Goal: Task Accomplishment & Management: Use online tool/utility

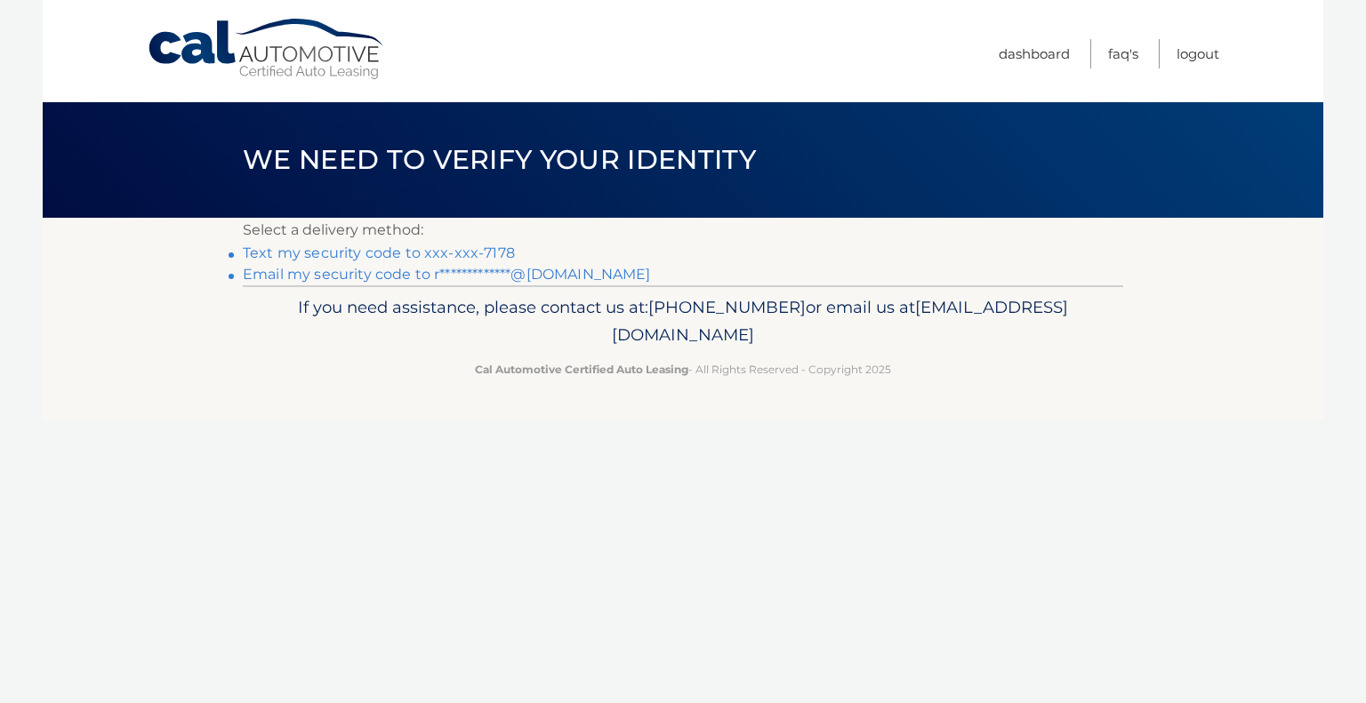
click at [421, 253] on link "Text my security code to xxx-xxx-7178" at bounding box center [379, 253] width 272 height 17
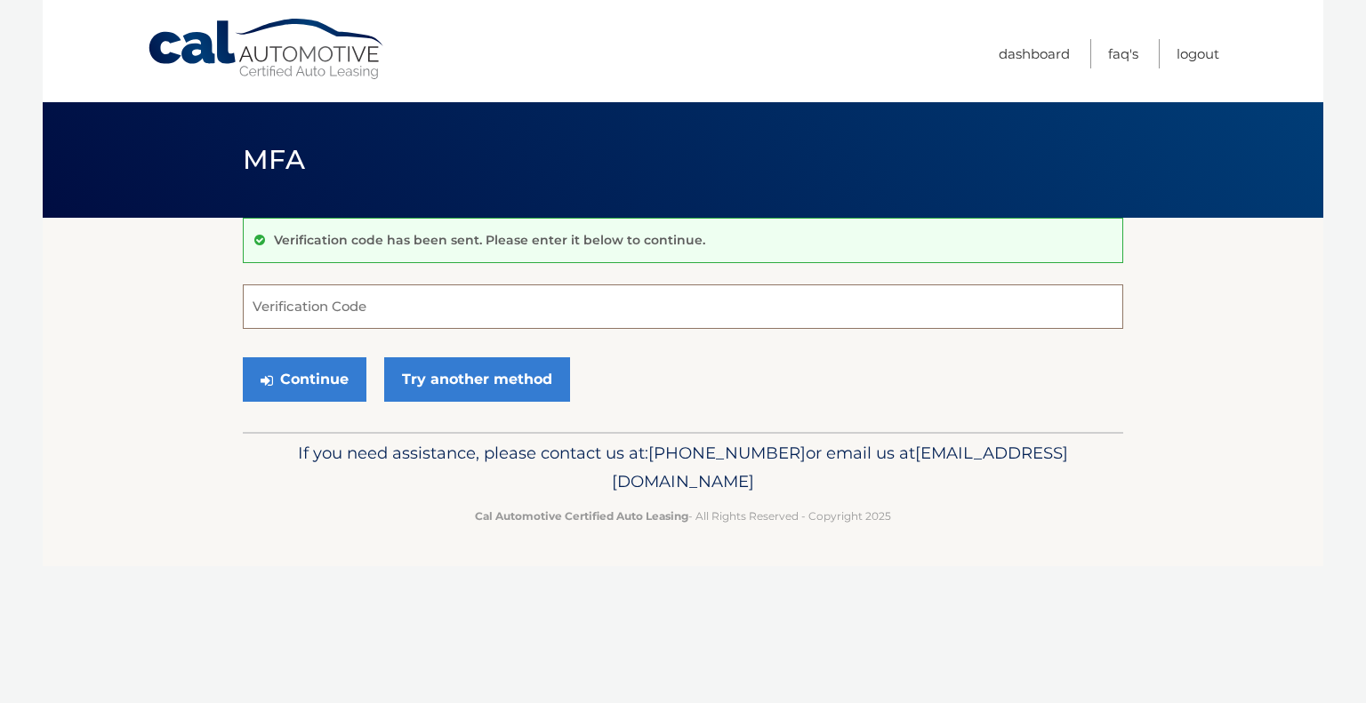
click at [413, 293] on input "Verification Code" at bounding box center [683, 307] width 880 height 44
type input "993657"
click at [314, 384] on button "Continue" at bounding box center [305, 379] width 124 height 44
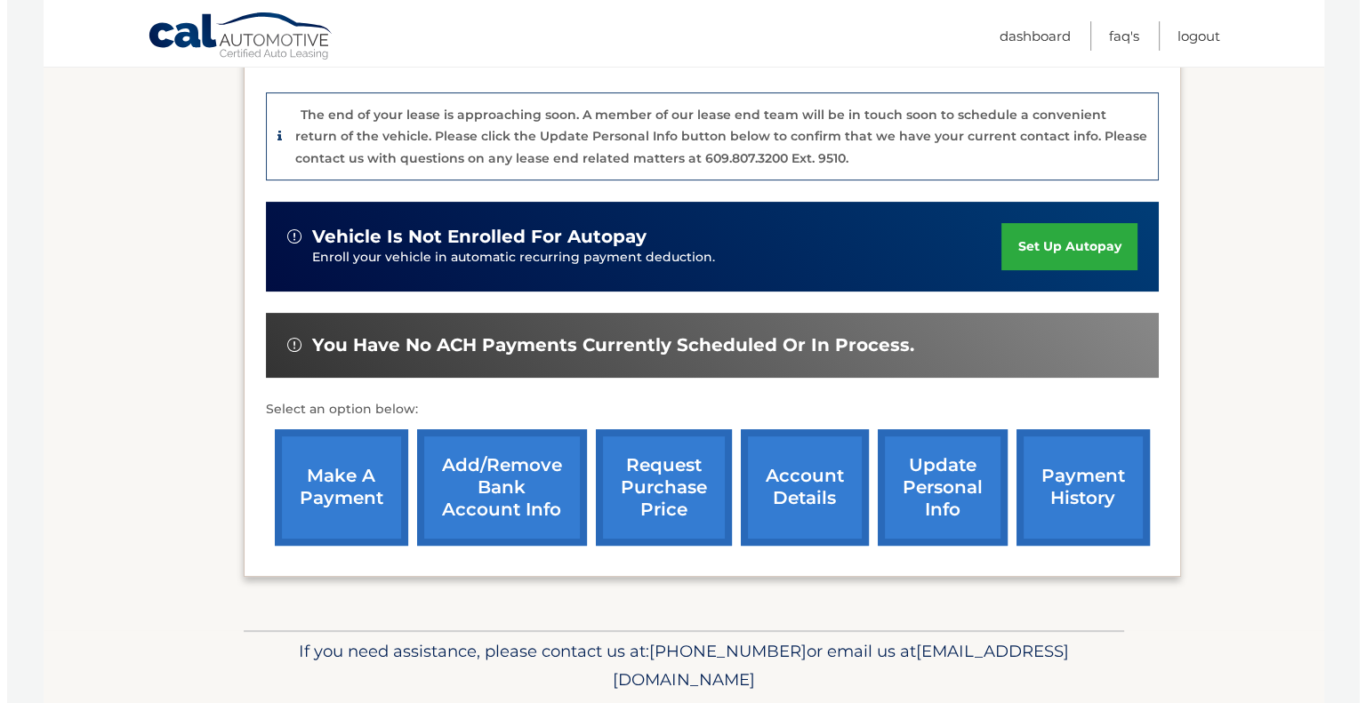
scroll to position [423, 0]
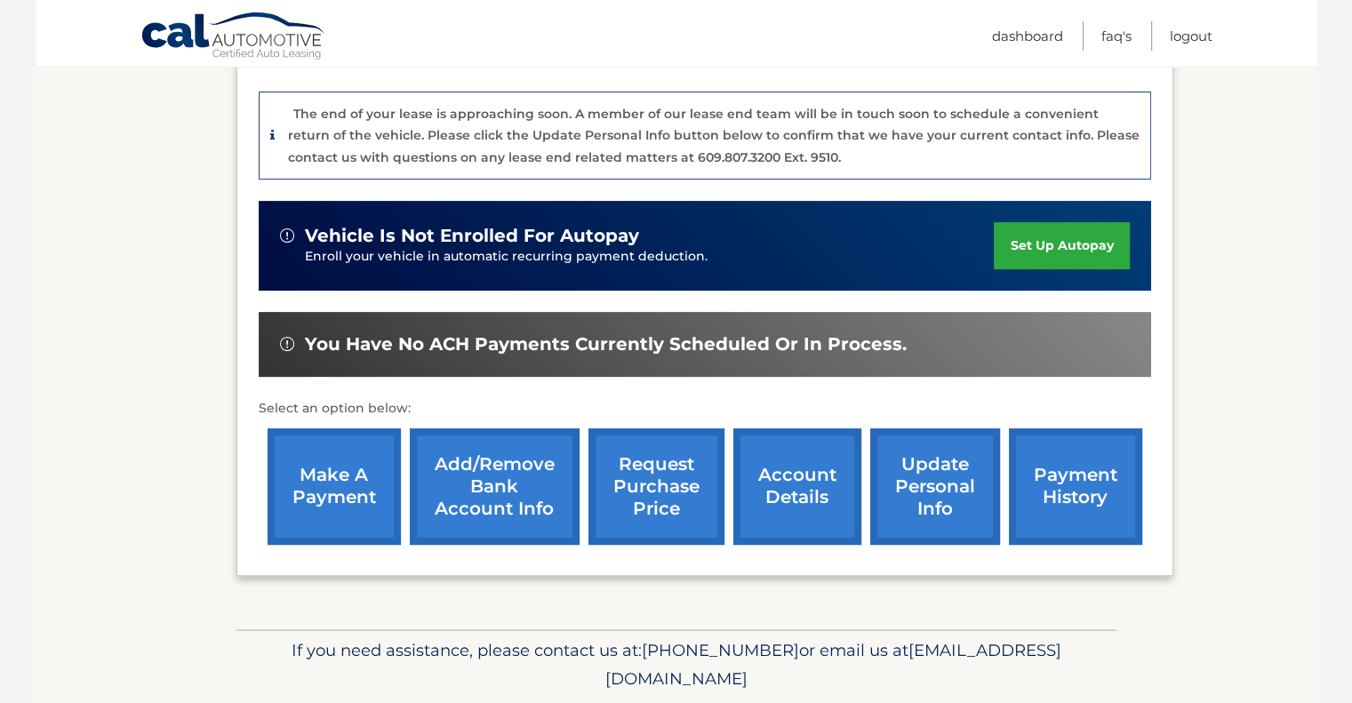
click at [642, 470] on link "request purchase price" at bounding box center [657, 487] width 136 height 116
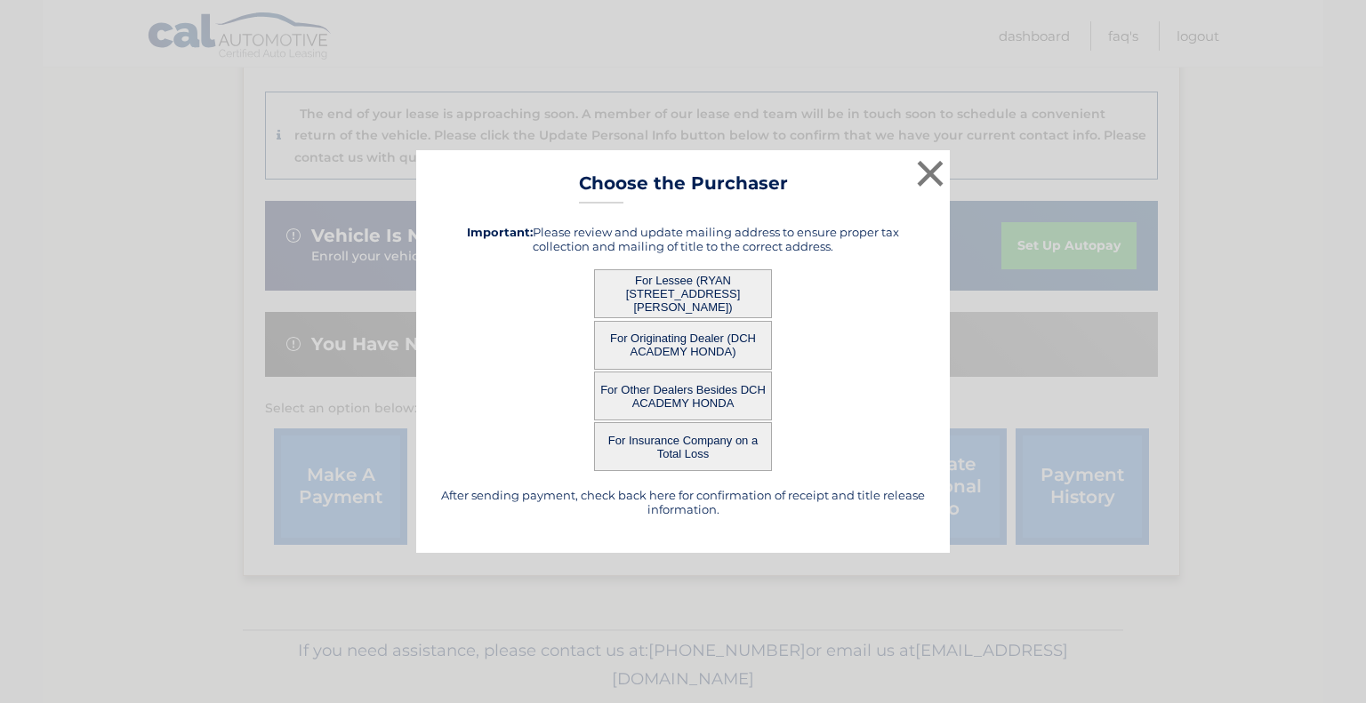
click at [686, 287] on button "For Lessee (RYAN MANNELLO - 10 BRADFORD DR, , OLD BRIDGE, NJ 08857)" at bounding box center [683, 293] width 178 height 49
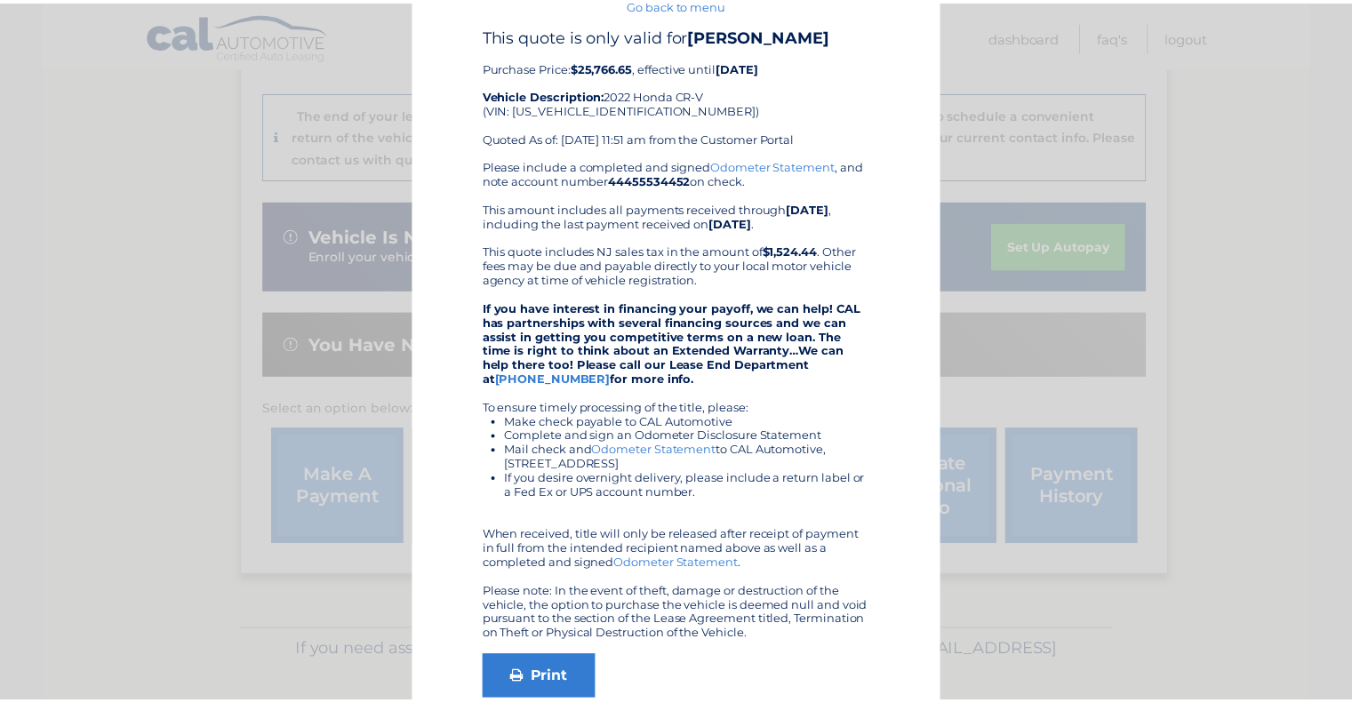
scroll to position [0, 0]
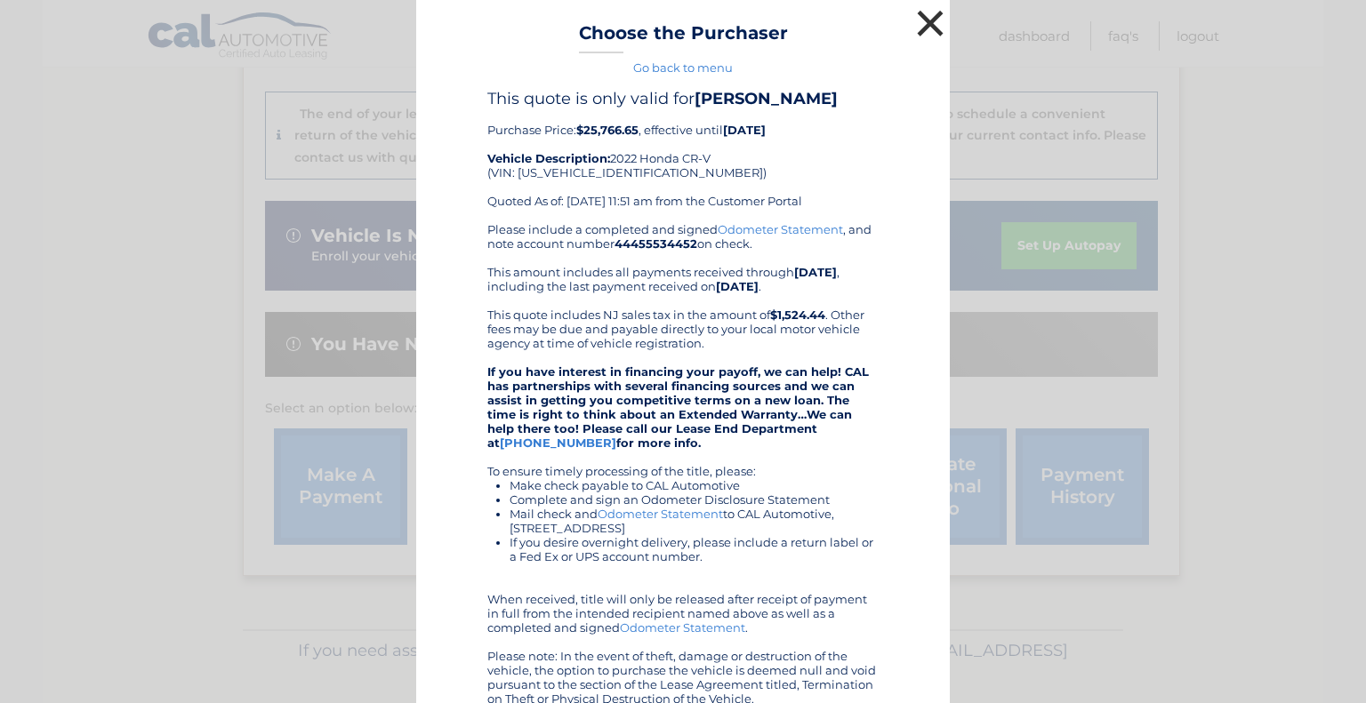
click at [928, 23] on button "×" at bounding box center [930, 23] width 36 height 36
